Goal: Navigation & Orientation: Find specific page/section

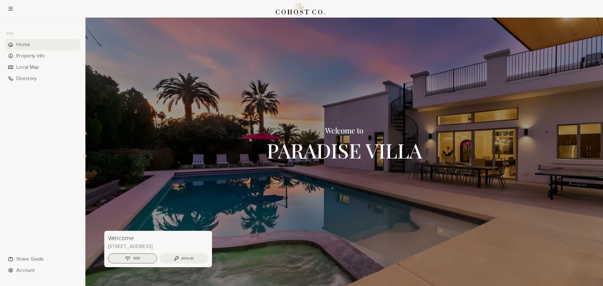
click at [133, 260] on button "Wifi" at bounding box center [132, 259] width 49 height 10
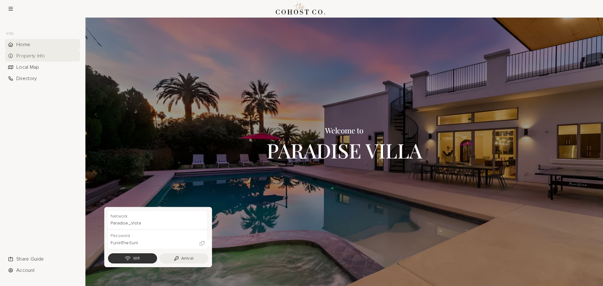
click at [36, 58] on div "Property Info" at bounding box center [42, 55] width 75 height 11
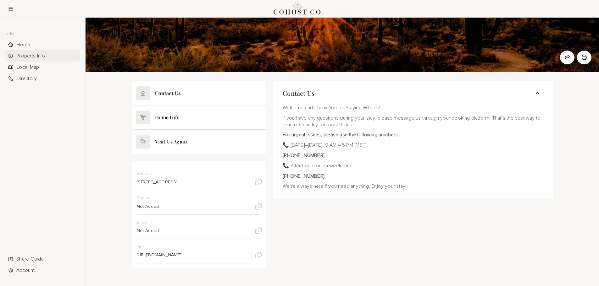
scroll to position [41, 0]
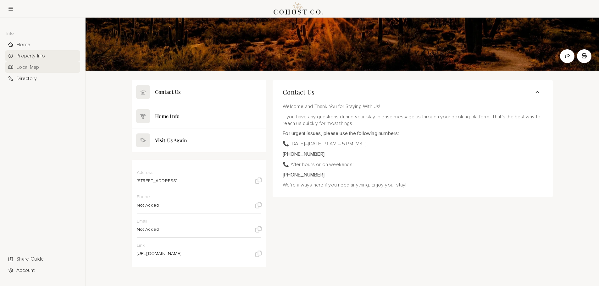
click at [41, 71] on div "Local Map" at bounding box center [42, 67] width 75 height 11
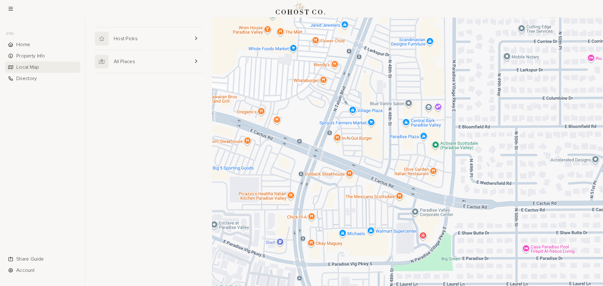
click at [400, 198] on div at bounding box center [407, 152] width 391 height 269
click at [429, 164] on button "Close" at bounding box center [429, 169] width 15 height 15
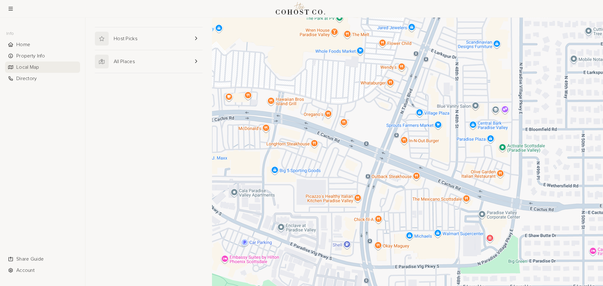
drag, startPoint x: 314, startPoint y: 165, endPoint x: 383, endPoint y: 167, distance: 68.5
click at [383, 167] on div at bounding box center [407, 152] width 391 height 269
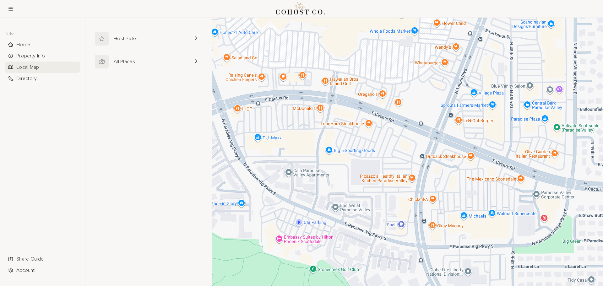
drag, startPoint x: 341, startPoint y: 168, endPoint x: 396, endPoint y: 148, distance: 59.3
click at [396, 148] on div at bounding box center [407, 152] width 391 height 269
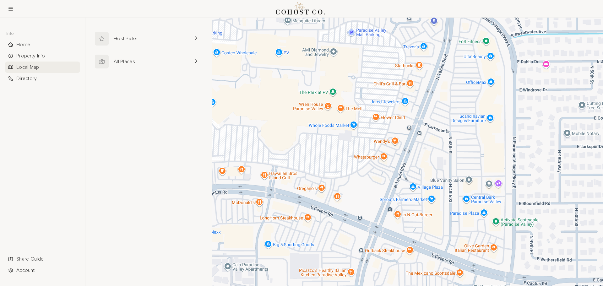
drag, startPoint x: 286, startPoint y: 91, endPoint x: 308, endPoint y: 147, distance: 60.4
click at [308, 149] on div at bounding box center [407, 152] width 391 height 269
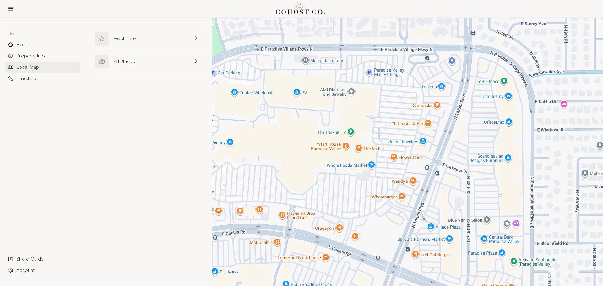
drag, startPoint x: 272, startPoint y: 93, endPoint x: 289, endPoint y: 132, distance: 43.0
click at [289, 132] on div at bounding box center [407, 152] width 391 height 269
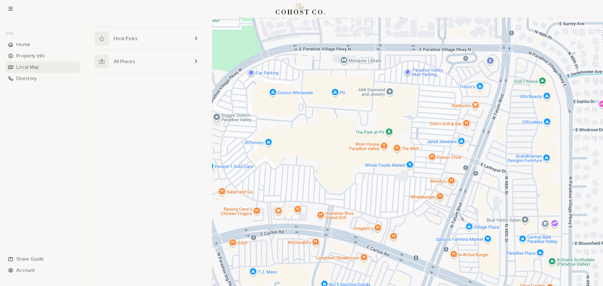
drag, startPoint x: 273, startPoint y: 122, endPoint x: 315, endPoint y: 122, distance: 41.8
click at [315, 122] on div at bounding box center [407, 152] width 391 height 269
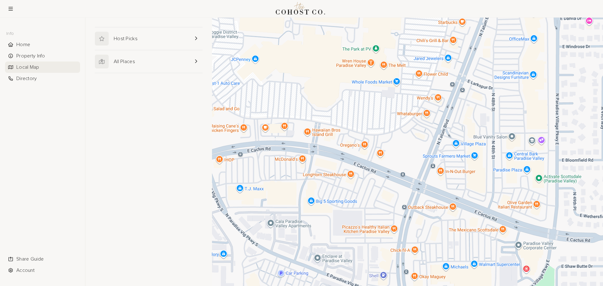
drag, startPoint x: 330, startPoint y: 181, endPoint x: 316, endPoint y: 95, distance: 87.6
click at [316, 95] on div at bounding box center [407, 152] width 391 height 269
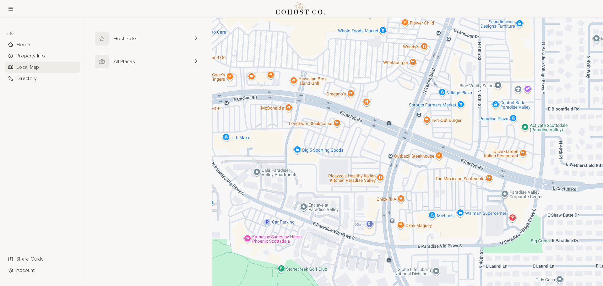
drag, startPoint x: 380, startPoint y: 159, endPoint x: 375, endPoint y: 133, distance: 27.2
click at [375, 133] on div at bounding box center [407, 152] width 391 height 269
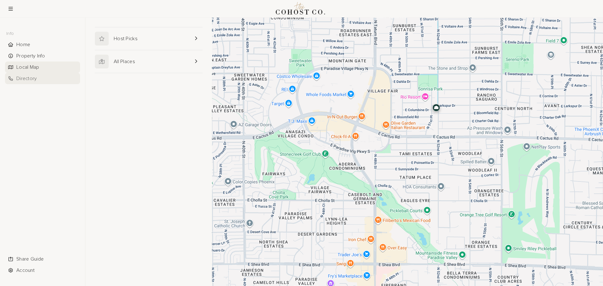
click at [34, 80] on div "Directory" at bounding box center [42, 78] width 75 height 11
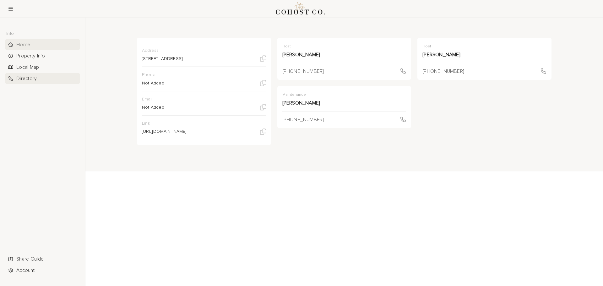
click at [30, 44] on div "Home" at bounding box center [42, 44] width 75 height 11
